Goal: Task Accomplishment & Management: Manage account settings

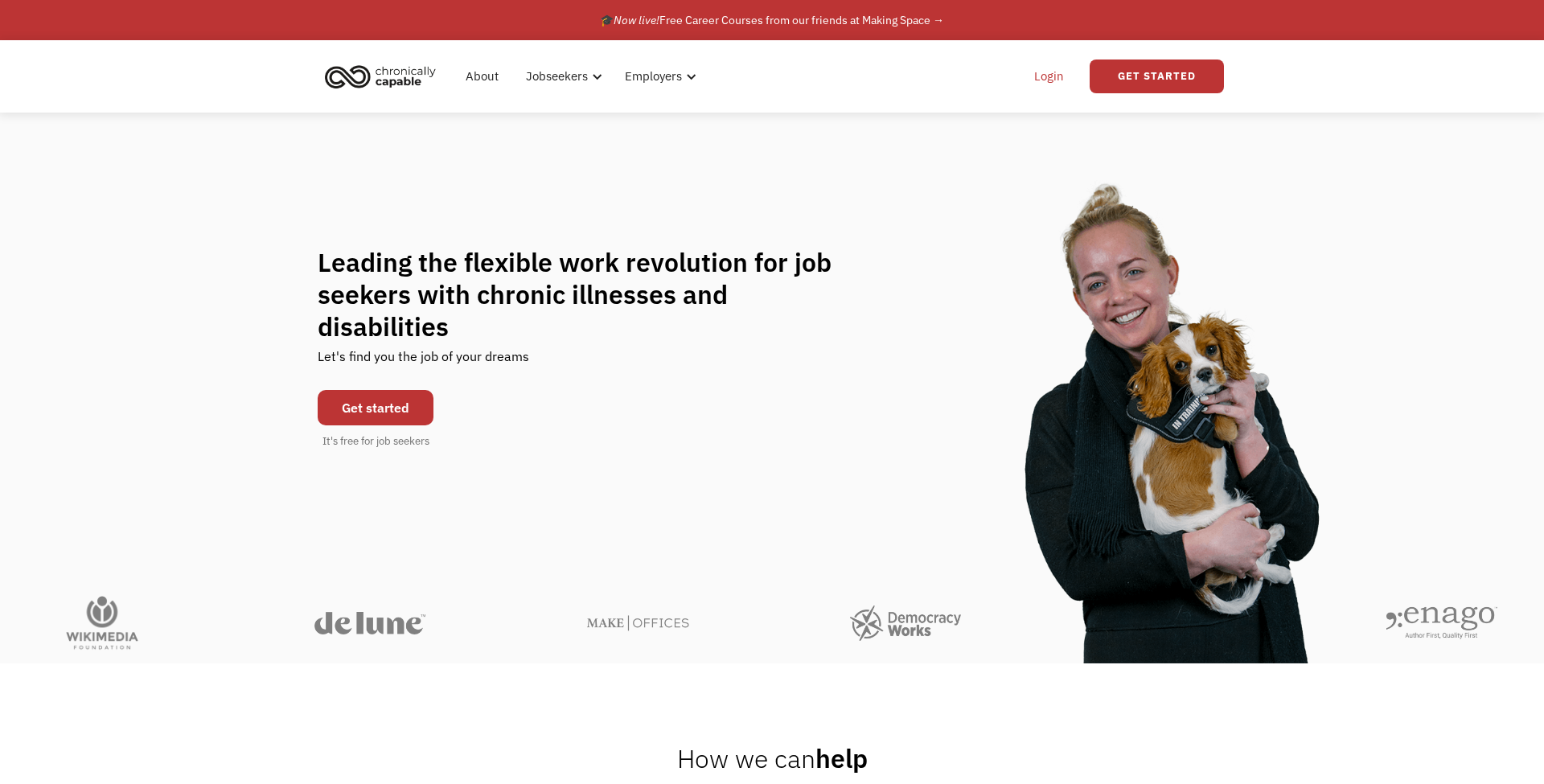
click at [1051, 71] on link "Login" at bounding box center [1048, 76] width 49 height 51
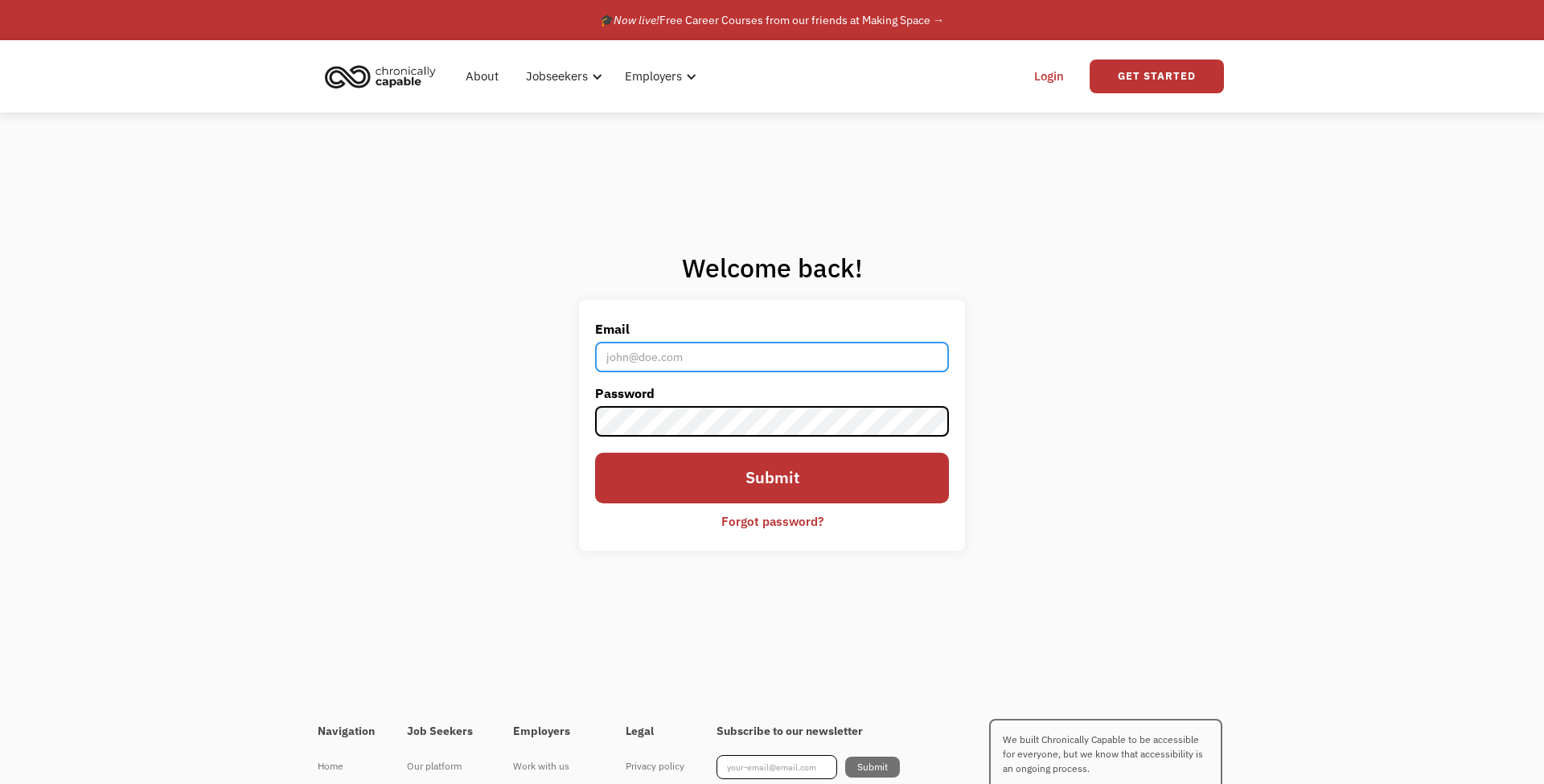
type input "jdit.74@gmail.com"
click at [782, 519] on div "Forgot password?" at bounding box center [772, 521] width 102 height 19
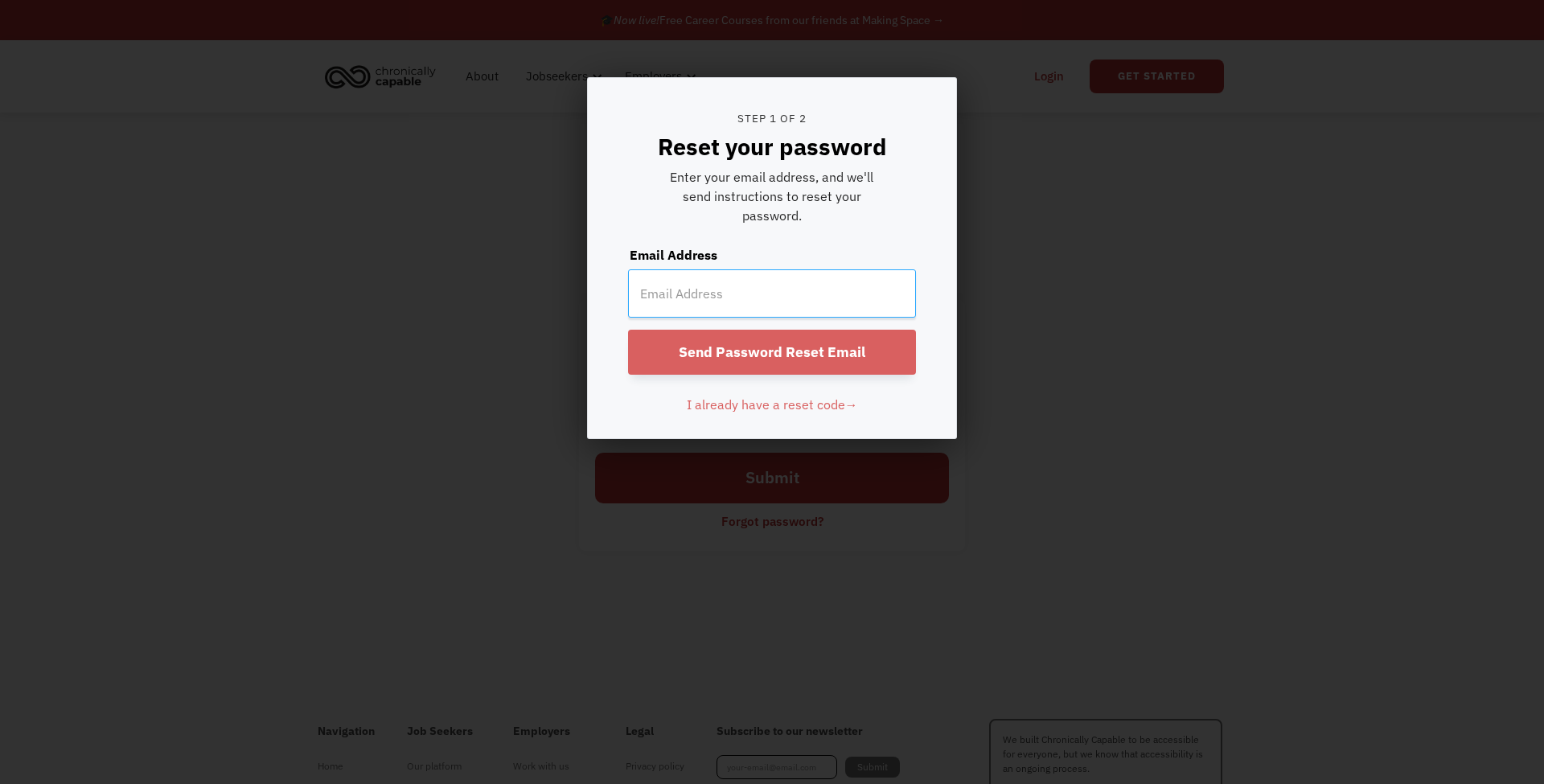
click at [751, 300] on input "email" at bounding box center [771, 293] width 288 height 48
type input "jdit.74"
type input "[EMAIL_ADDRESS][DOMAIN_NAME]"
click at [717, 358] on input "Send Password Reset Email" at bounding box center [771, 352] width 288 height 45
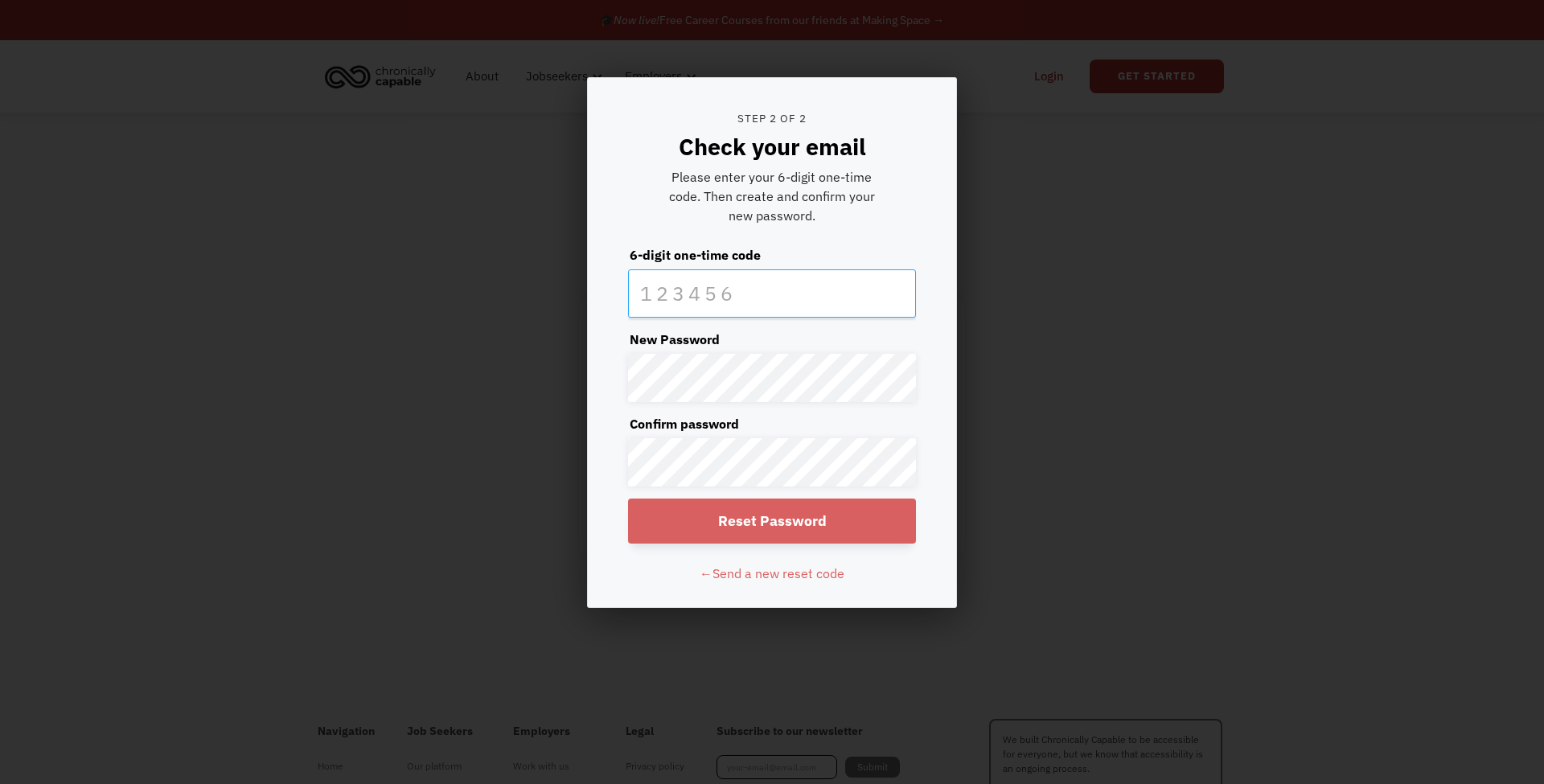
click at [713, 295] on input "text" at bounding box center [771, 293] width 288 height 48
type input "247662"
click at [867, 527] on input "Reset Password" at bounding box center [771, 521] width 288 height 45
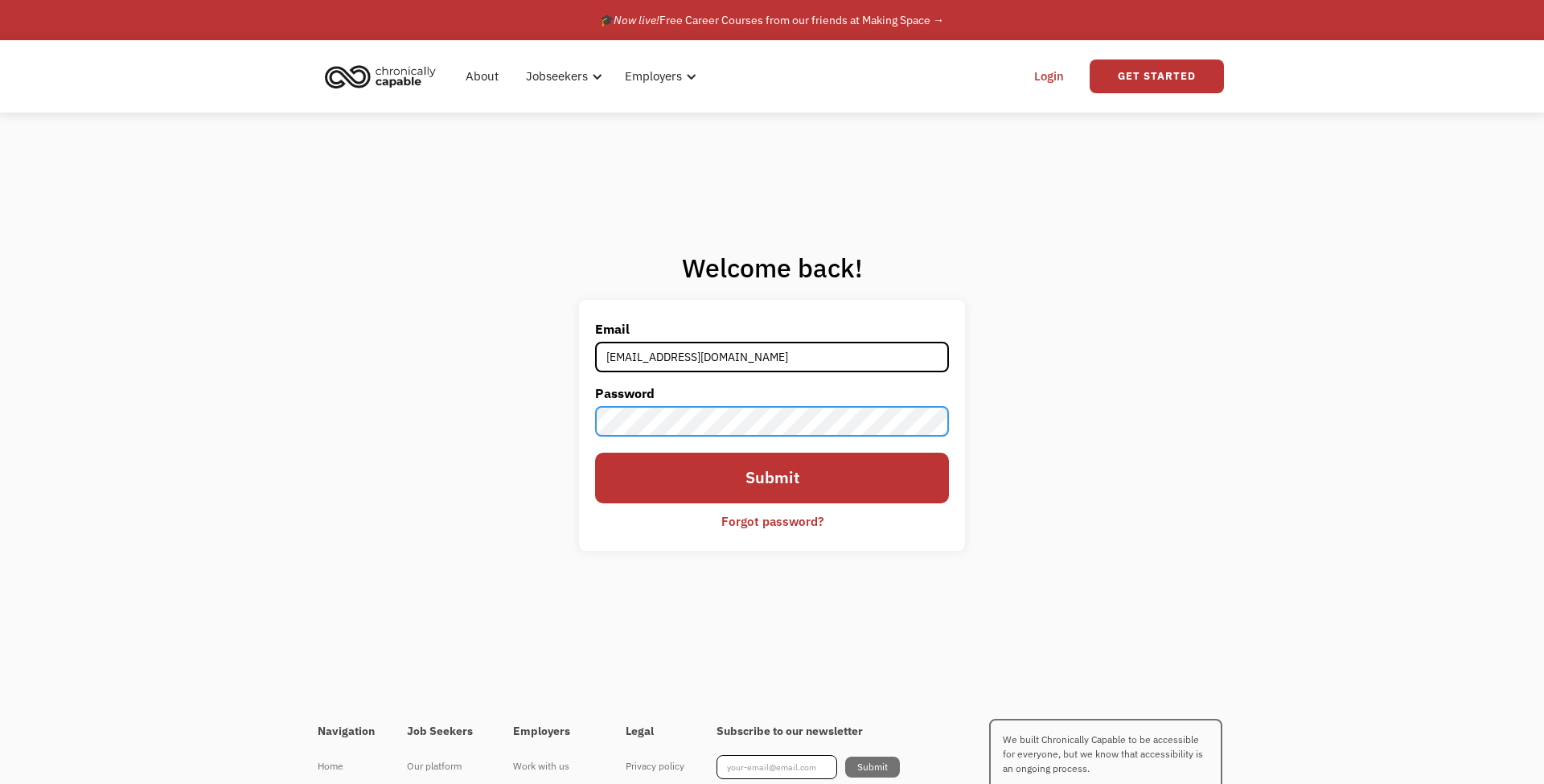
scroll to position [4, 0]
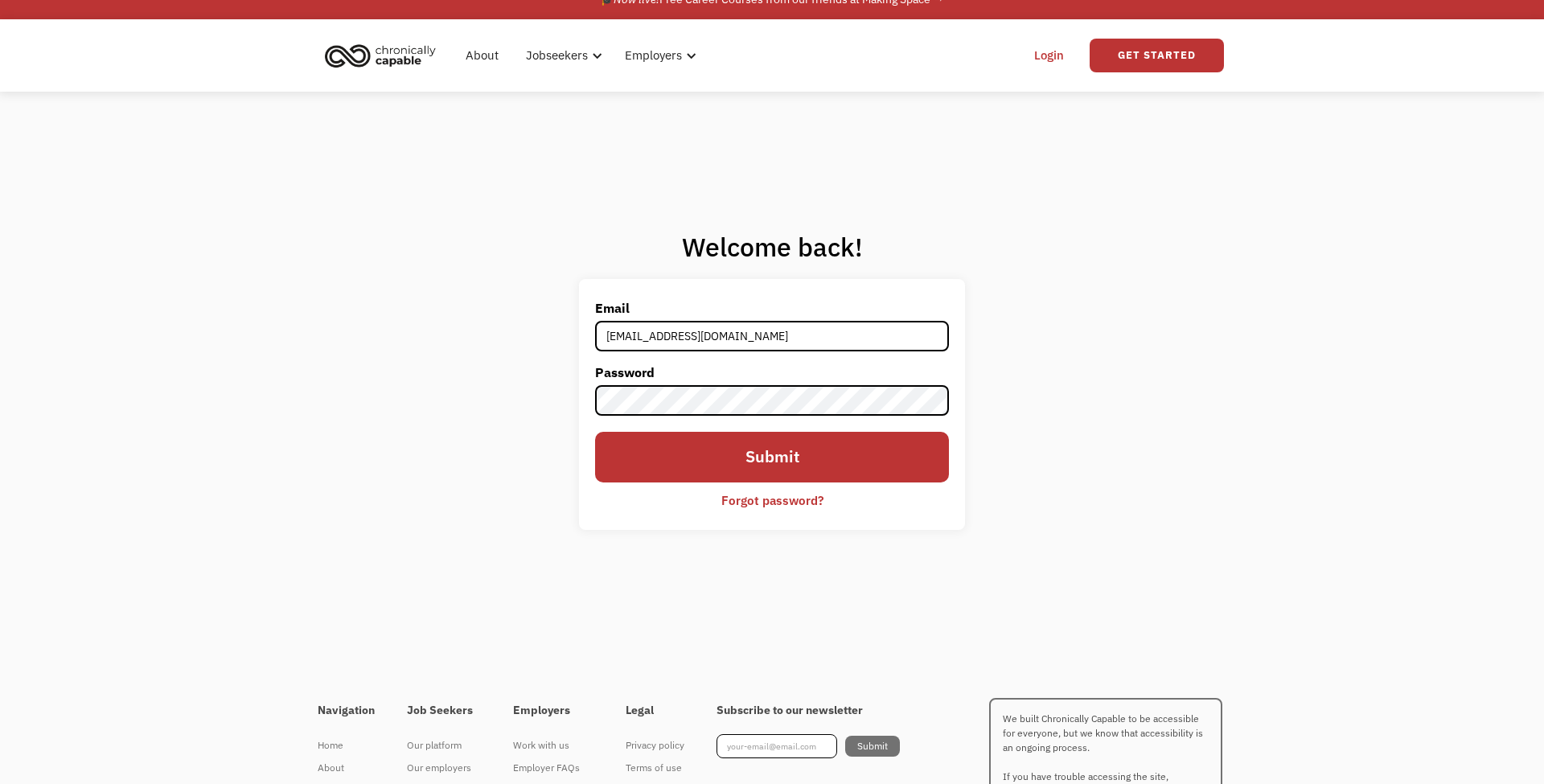
click at [734, 471] on input "Submit" at bounding box center [771, 457] width 354 height 50
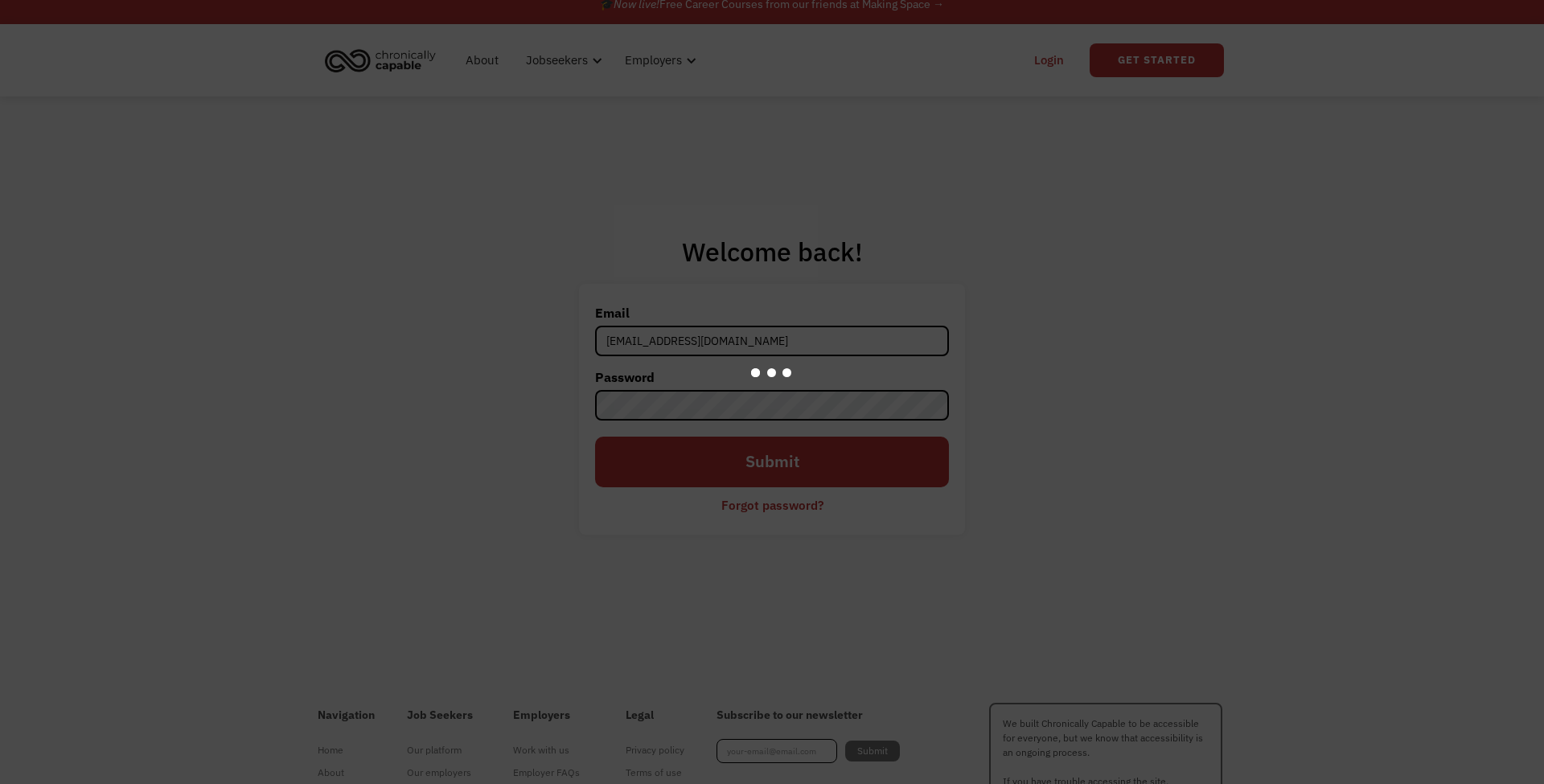
scroll to position [14, 0]
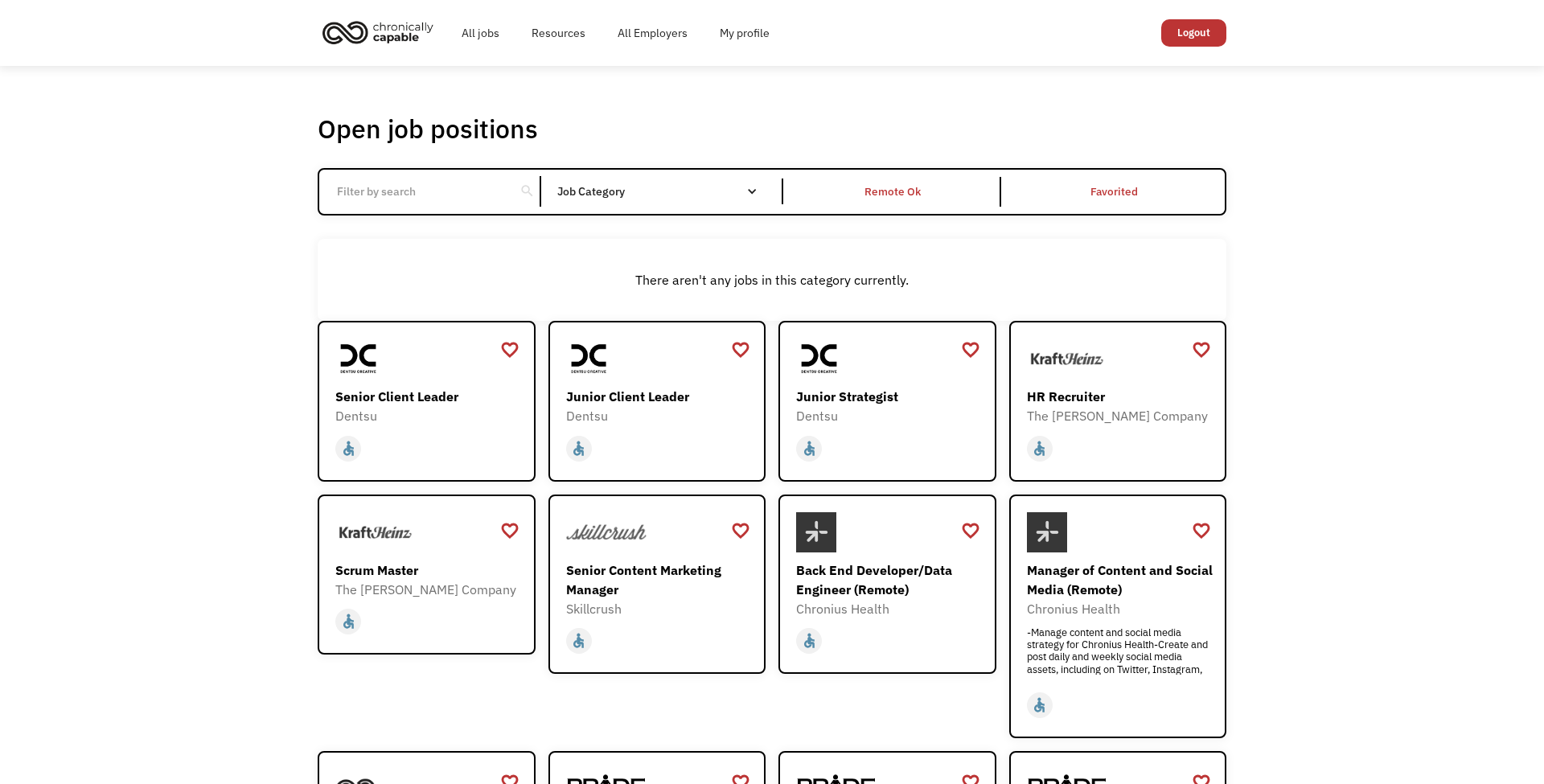
click at [391, 34] on img "home" at bounding box center [377, 32] width 121 height 36
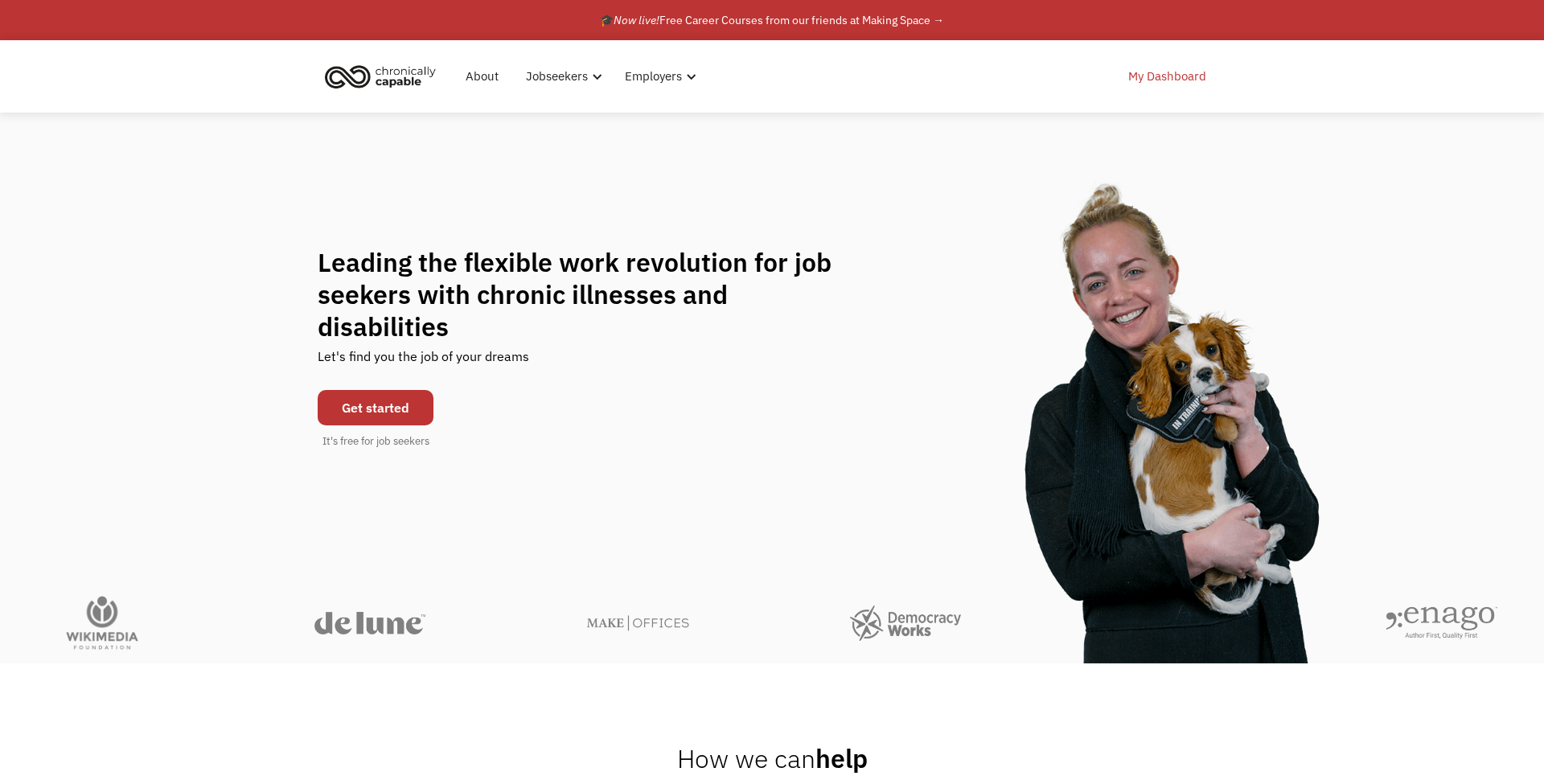
click at [1182, 79] on link "My Dashboard" at bounding box center [1168, 76] width 97 height 51
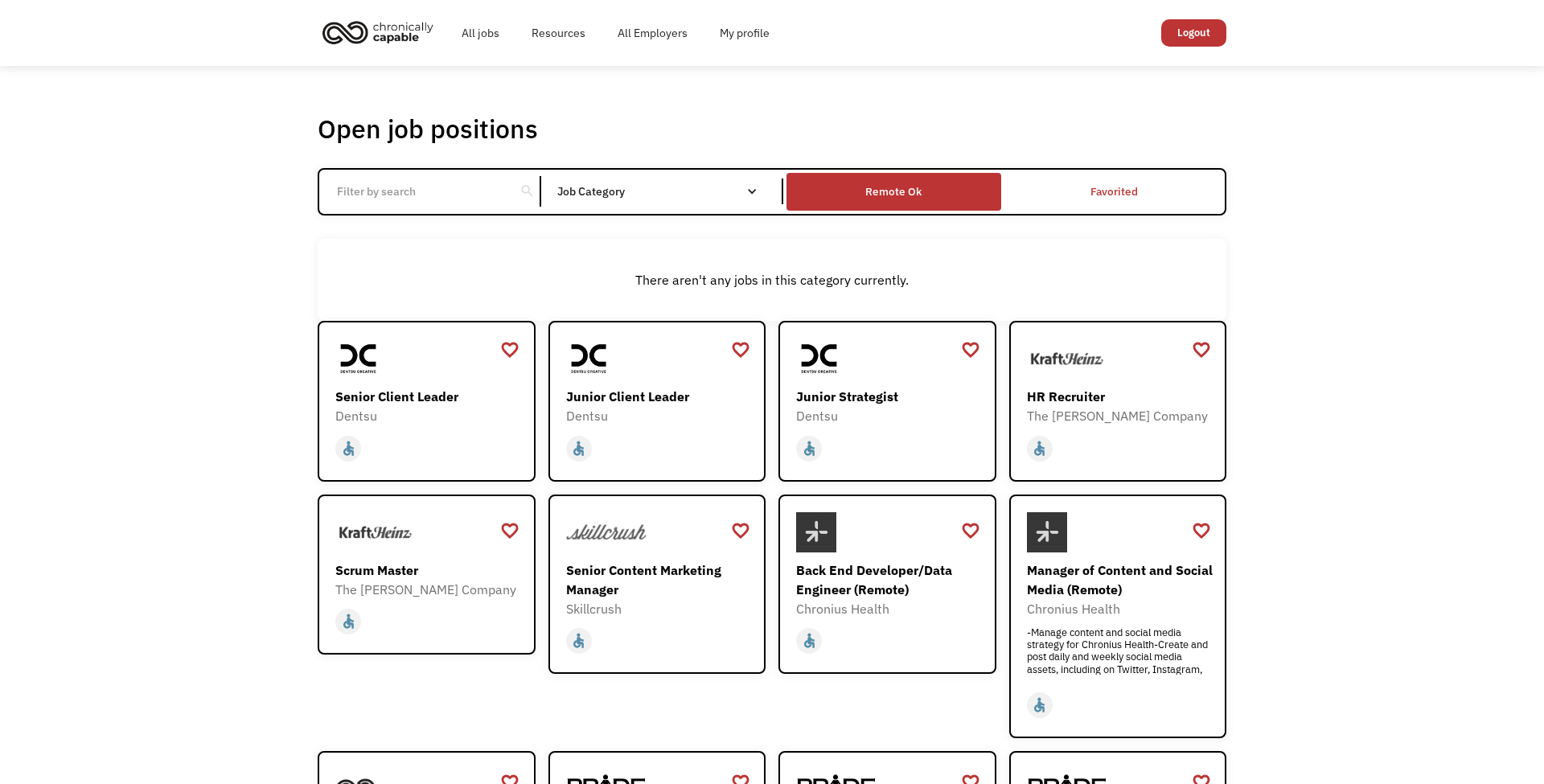
click at [904, 202] on div "Remote Ok" at bounding box center [894, 191] width 214 height 30
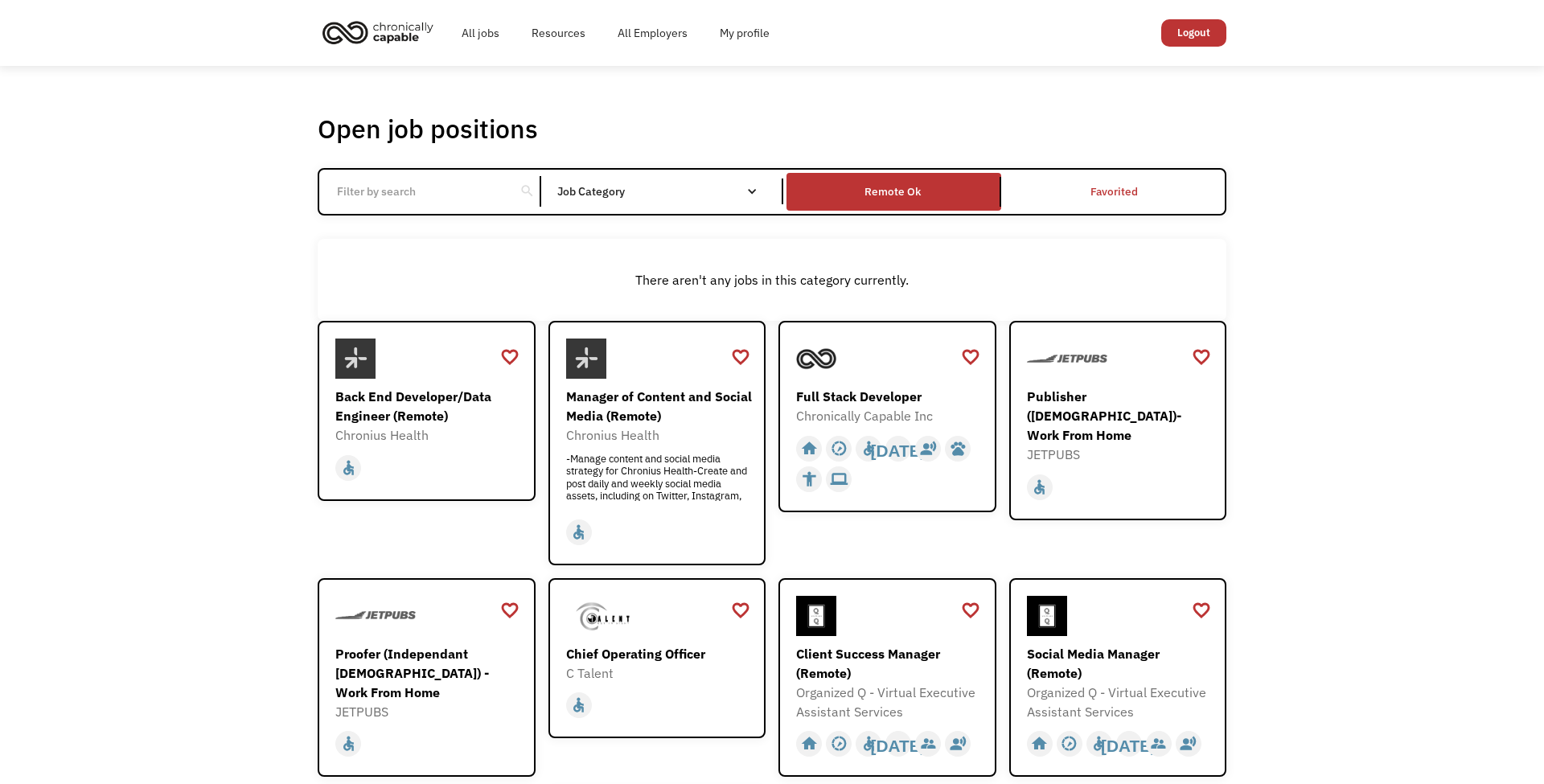
click at [434, 189] on input "Email Form" at bounding box center [416, 191] width 179 height 30
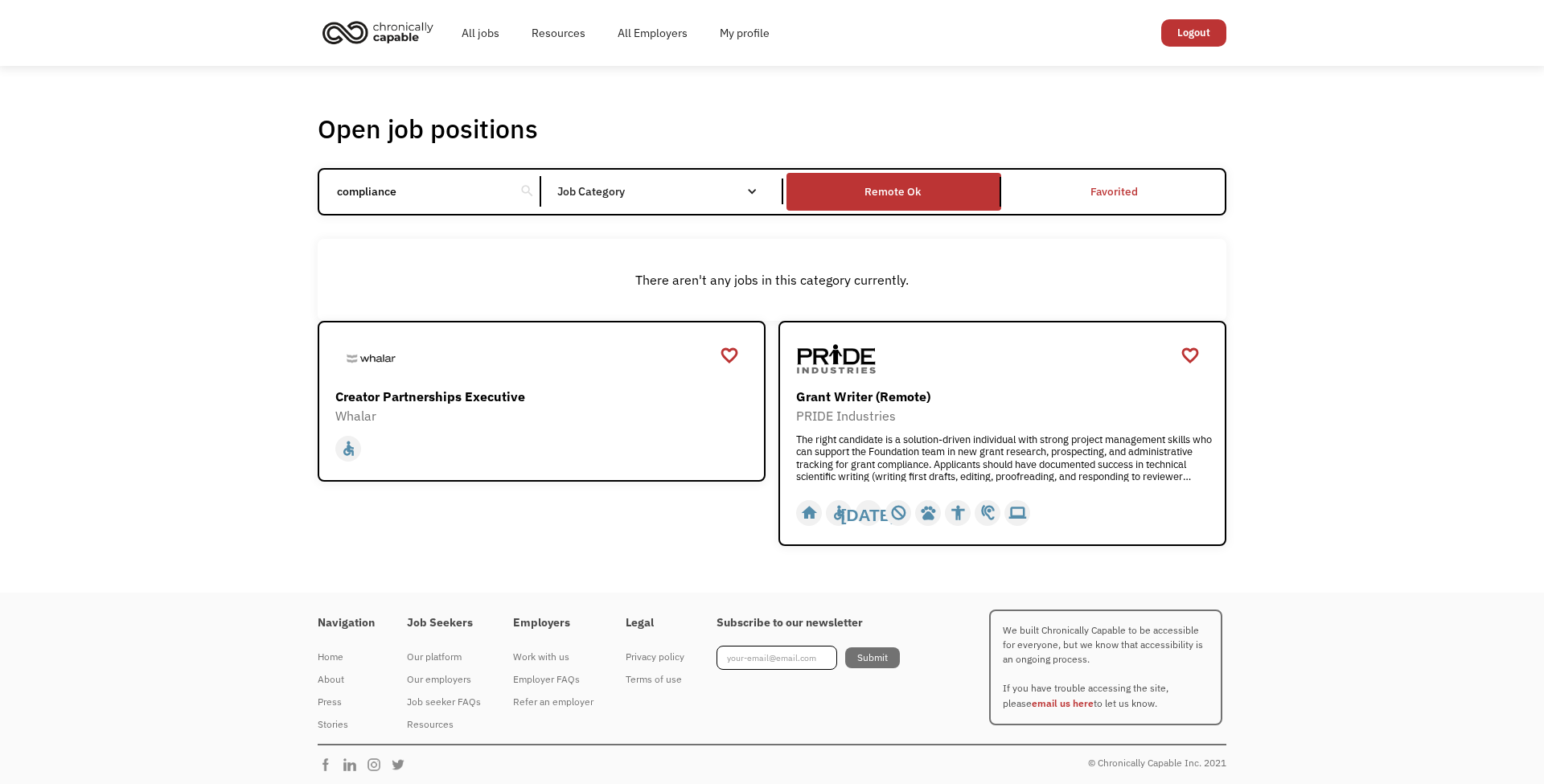
drag, startPoint x: 333, startPoint y: 183, endPoint x: 300, endPoint y: 181, distance: 33.1
click at [300, 181] on div "Open job positions You have X liked items Search compliance search Filter by ca…" at bounding box center [772, 329] width 1544 height 527
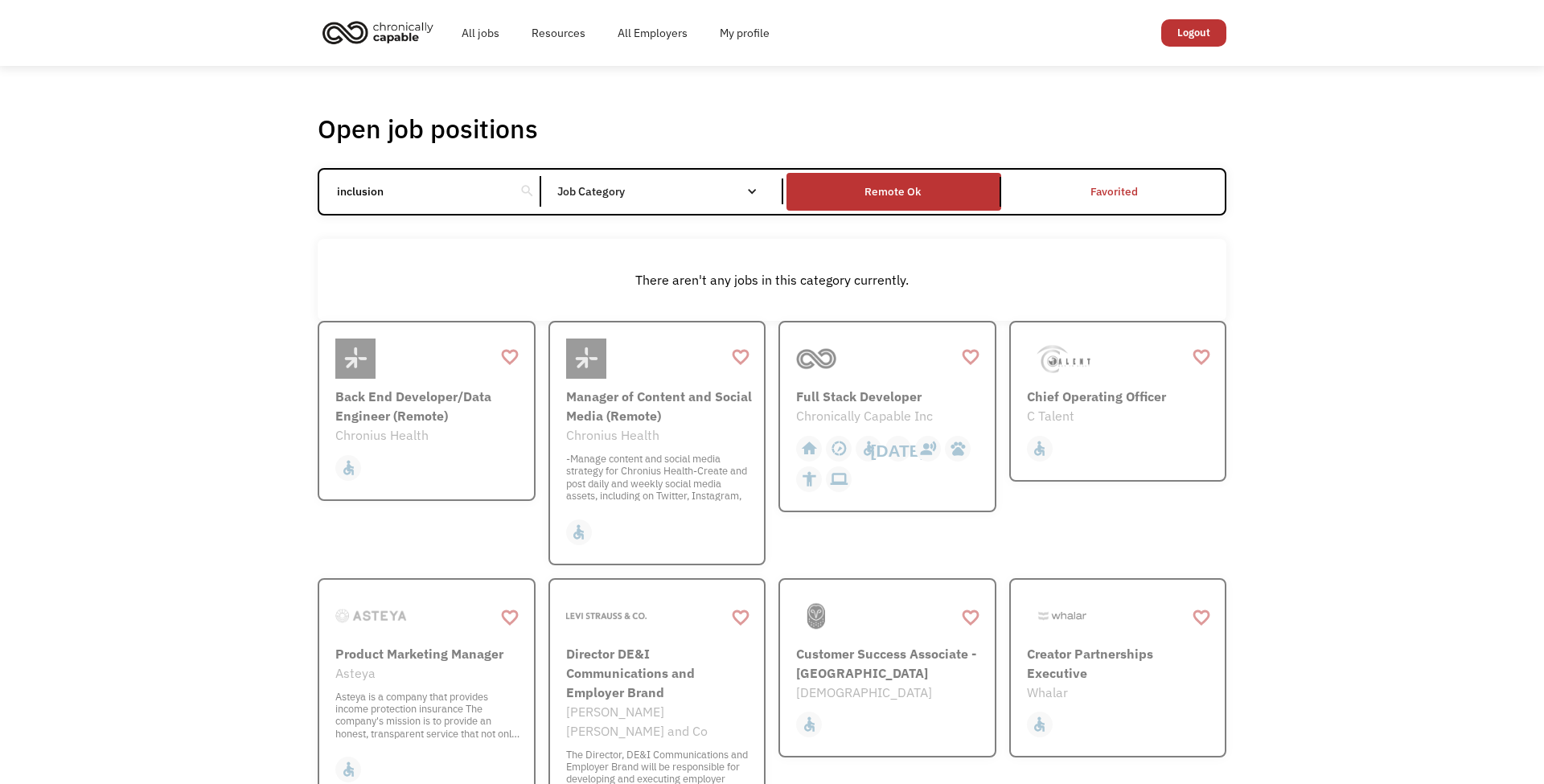
click input "Email Form" at bounding box center [0, 0] width 0 height 0
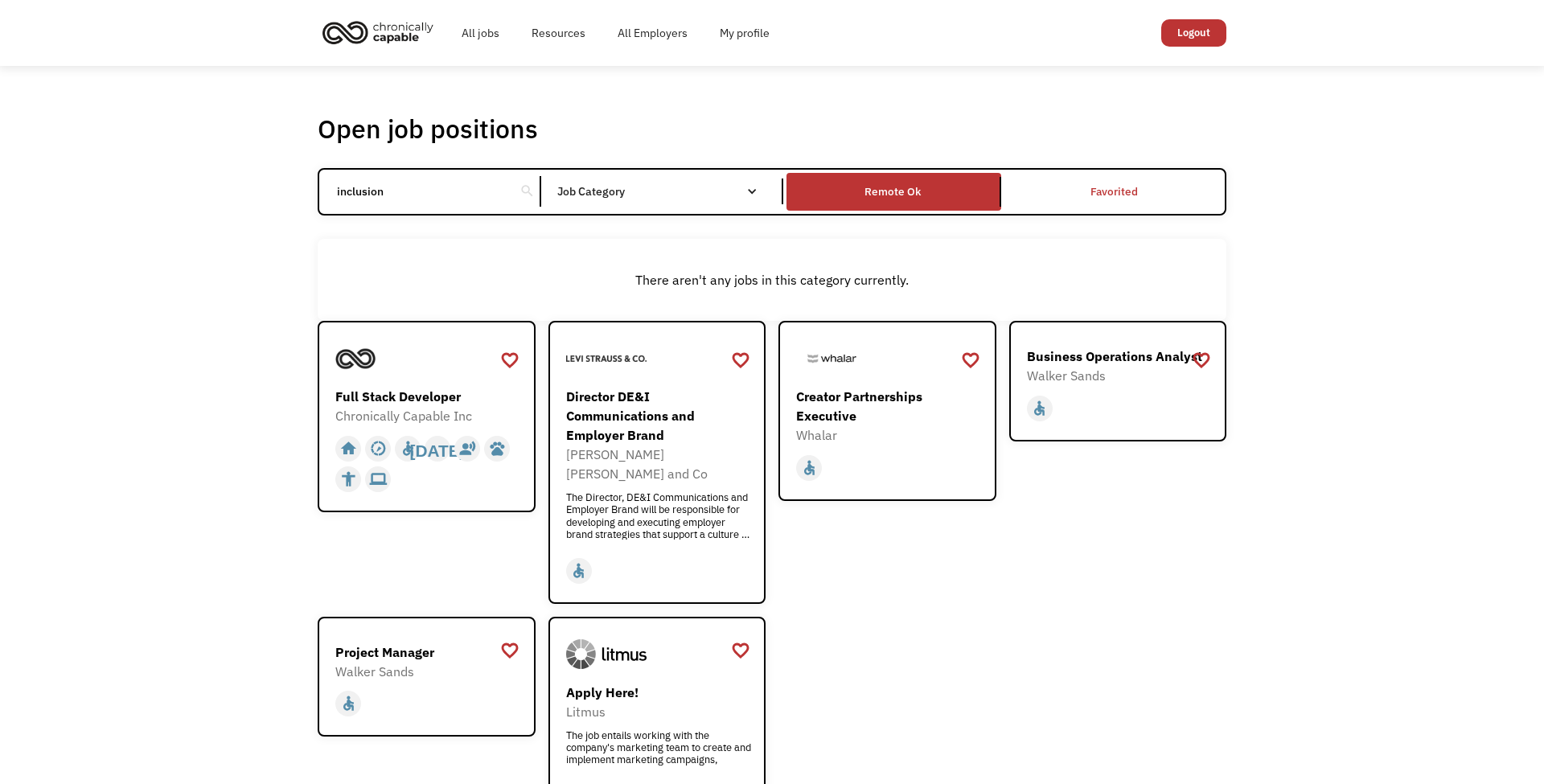
drag, startPoint x: 1379, startPoint y: 134, endPoint x: 1441, endPoint y: 51, distance: 103.6
click at [1379, 134] on div "Open job positions You have X liked items Search inclusion search Filter by cat…" at bounding box center [772, 476] width 1544 height 821
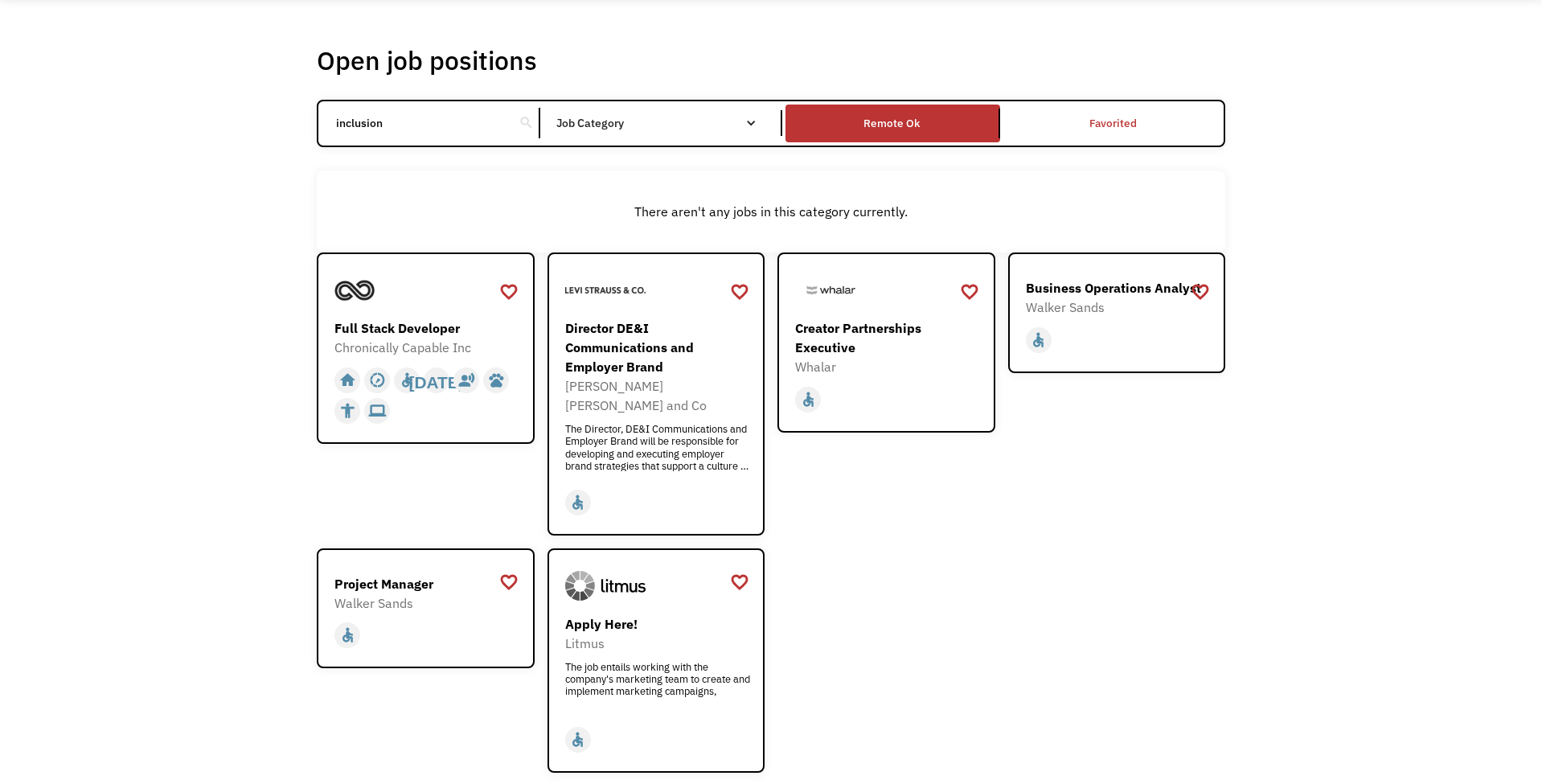
scroll to position [68, 0]
click at [616, 346] on div "Director DE&I Communications and Employer Brand" at bounding box center [658, 348] width 187 height 58
click at [390, 117] on input "inclusion" at bounding box center [416, 123] width 179 height 30
type input "i"
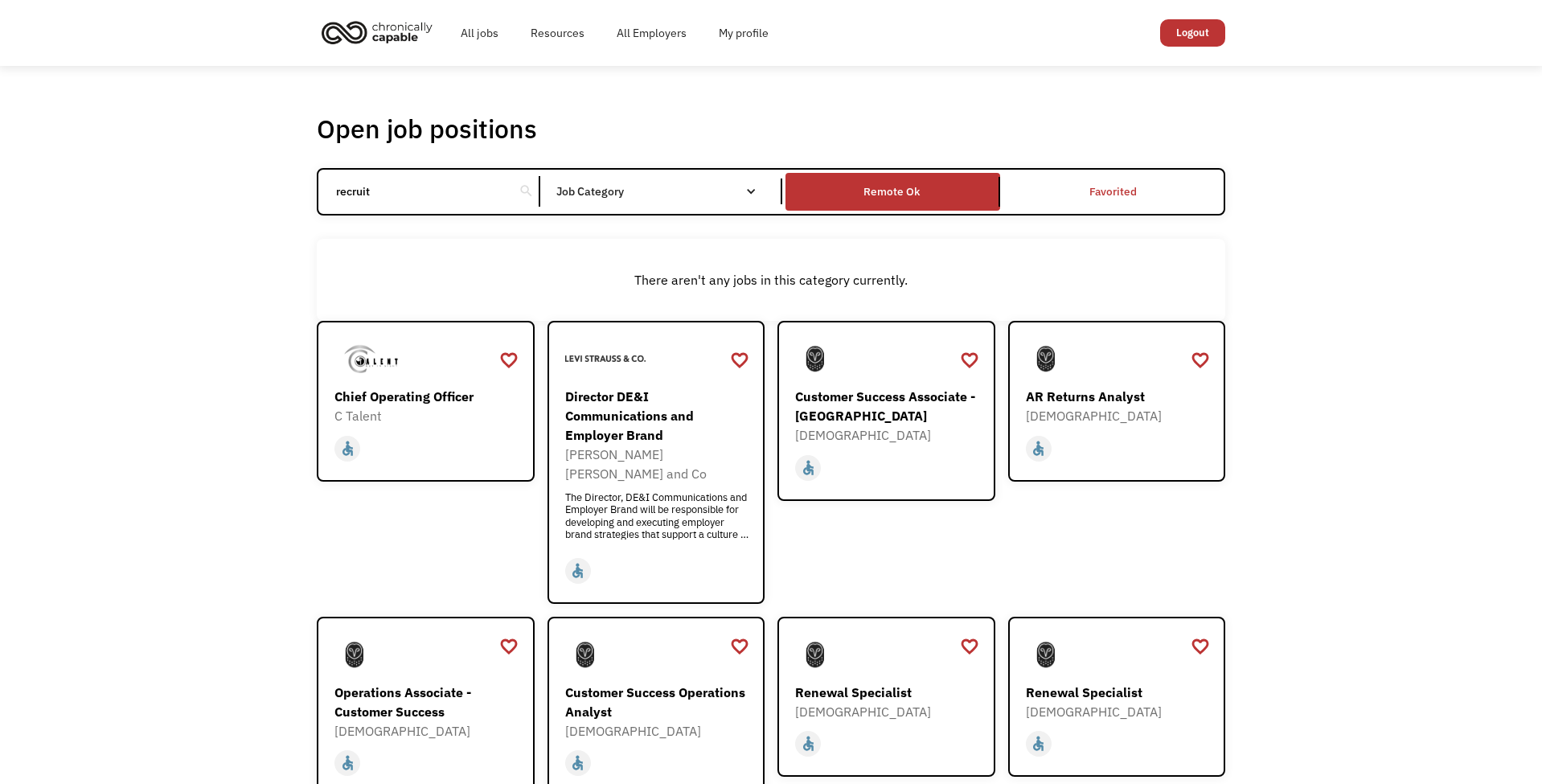
type input "recruit"
click input "Email Form" at bounding box center [0, 0] width 0 height 0
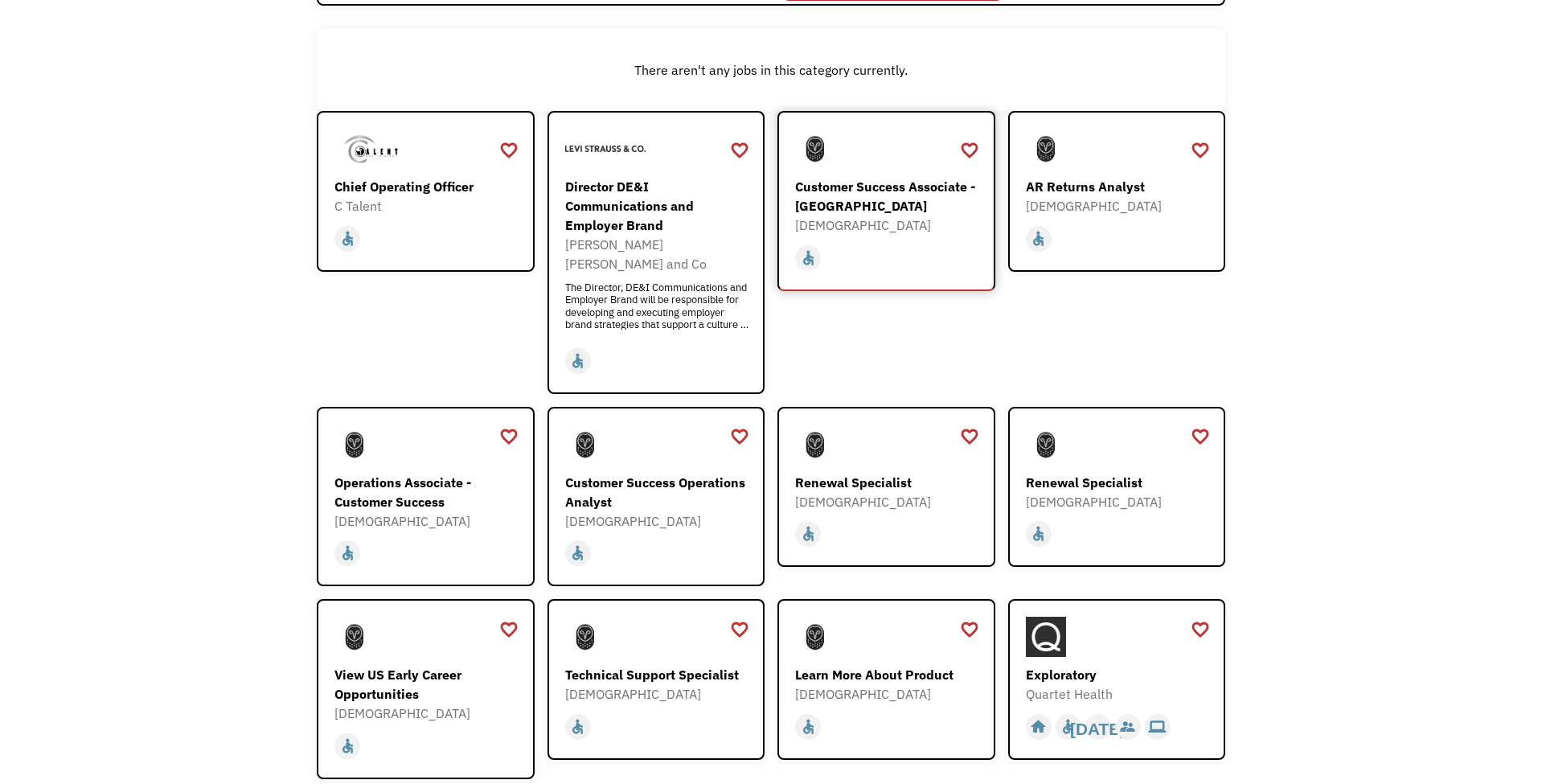
scroll to position [210, 0]
click at [637, 472] on div "Customer Success Operations Analyst" at bounding box center [658, 491] width 187 height 38
click at [839, 491] on div "[DEMOGRAPHIC_DATA]" at bounding box center [888, 501] width 187 height 19
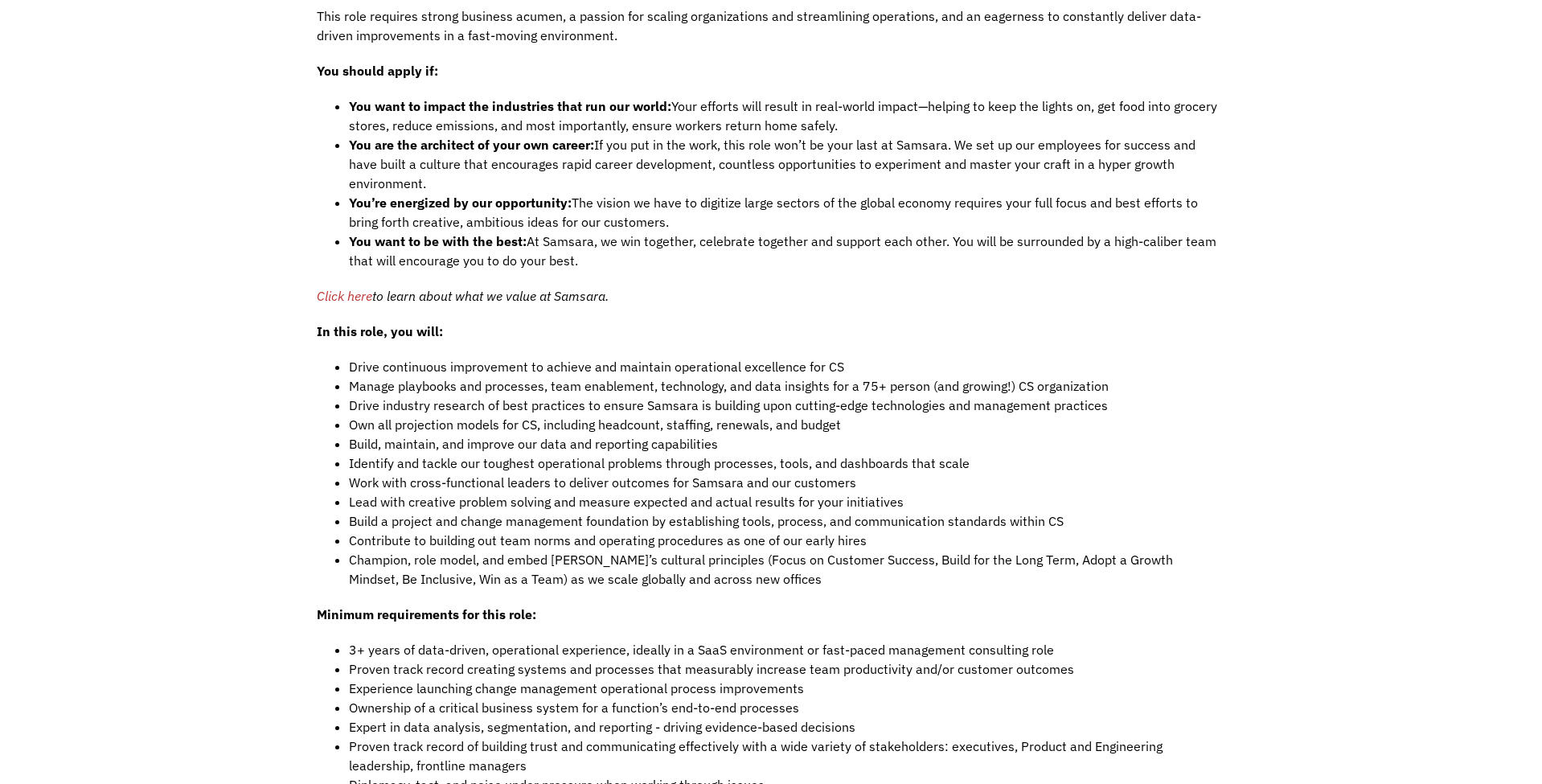
scroll to position [1139, 0]
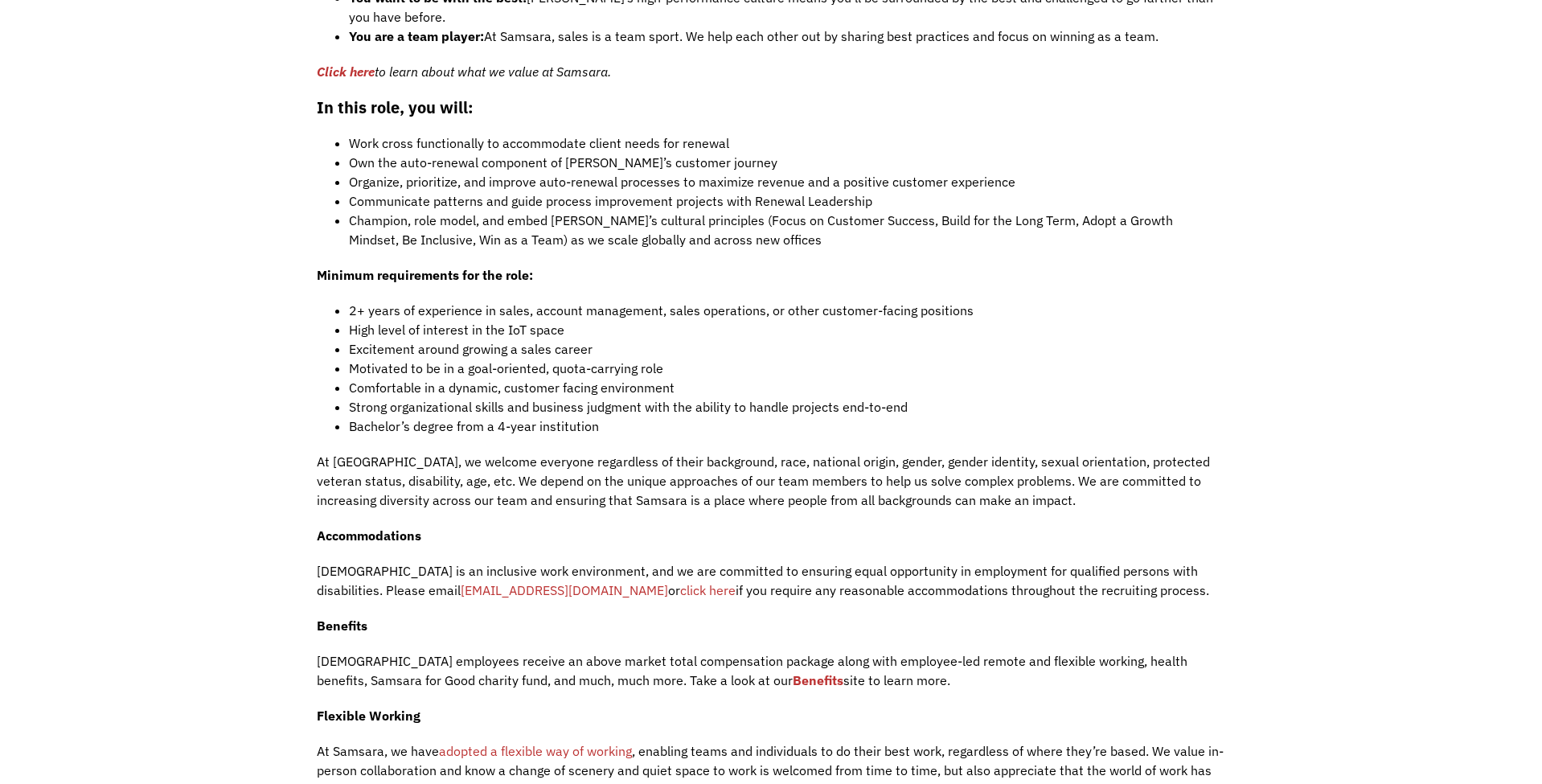
scroll to position [1401, 0]
